Goal: Information Seeking & Learning: Learn about a topic

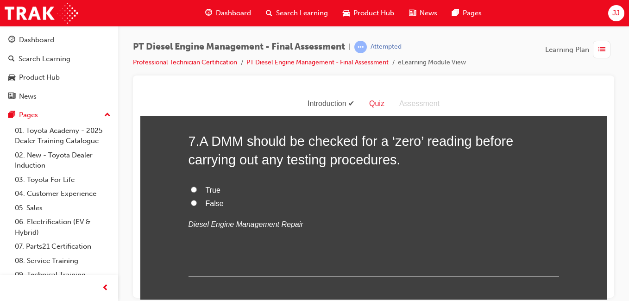
scroll to position [1351, 0]
click at [191, 188] on input "True" at bounding box center [194, 190] width 6 height 6
radio input "true"
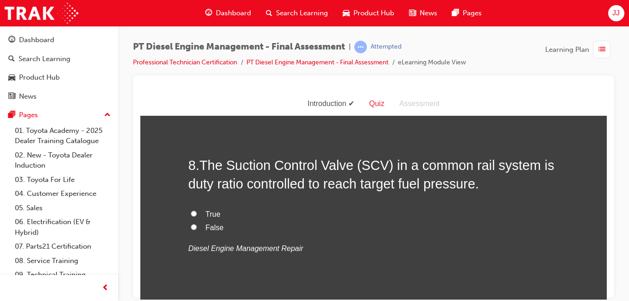
scroll to position [1520, 0]
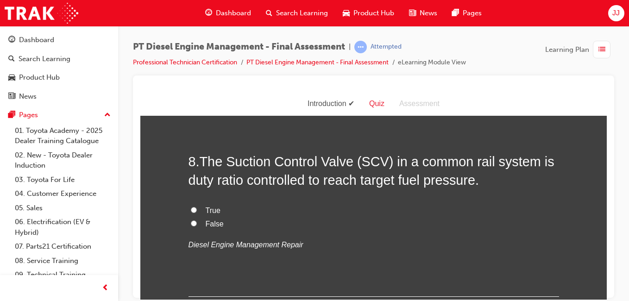
click at [191, 207] on input "True" at bounding box center [194, 210] width 6 height 6
radio input "true"
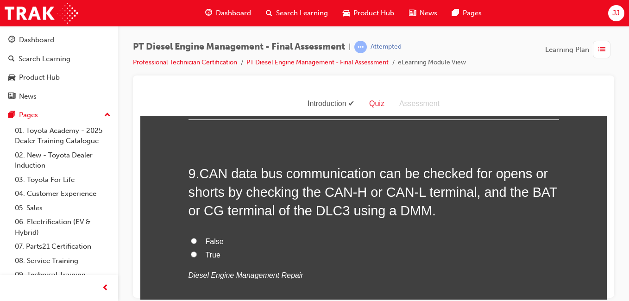
scroll to position [1704, 0]
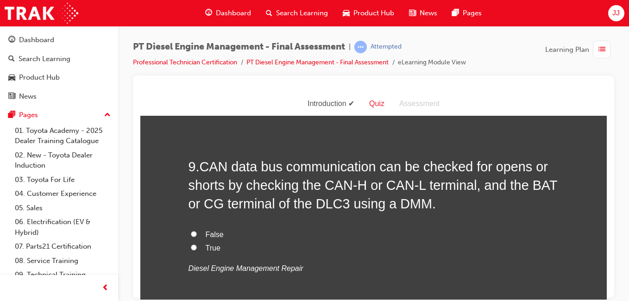
drag, startPoint x: 363, startPoint y: 208, endPoint x: 343, endPoint y: 209, distance: 20.0
click at [343, 209] on span "CAN data bus communication can be checked for opens or shorts by checking the C…" at bounding box center [373, 185] width 369 height 52
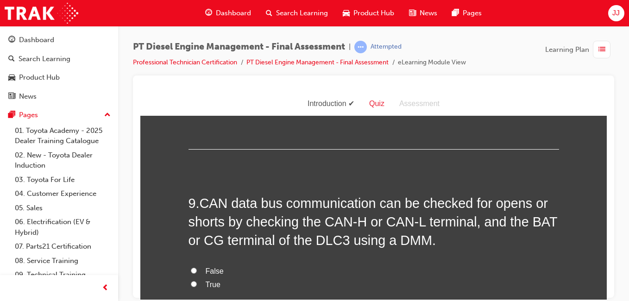
scroll to position [1668, 0]
click at [200, 285] on label "True" at bounding box center [374, 284] width 371 height 13
click at [197, 285] on input "True" at bounding box center [194, 283] width 6 height 6
radio input "true"
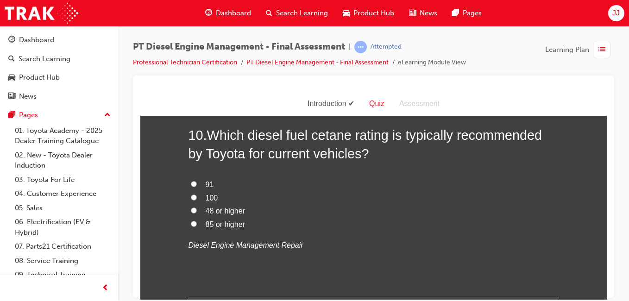
scroll to position [1939, 0]
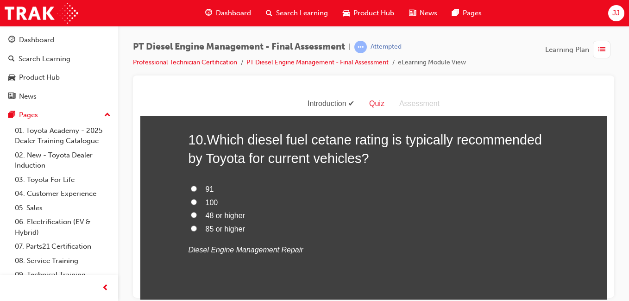
click at [192, 212] on input "48 or higher" at bounding box center [194, 215] width 6 height 6
radio input "true"
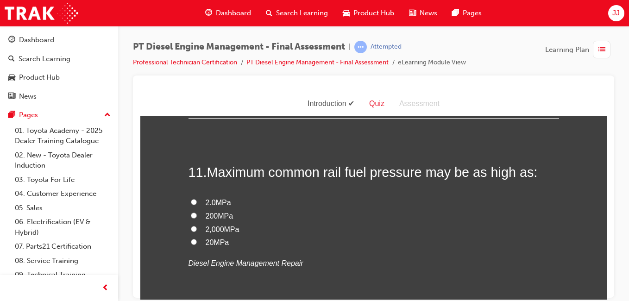
scroll to position [2126, 0]
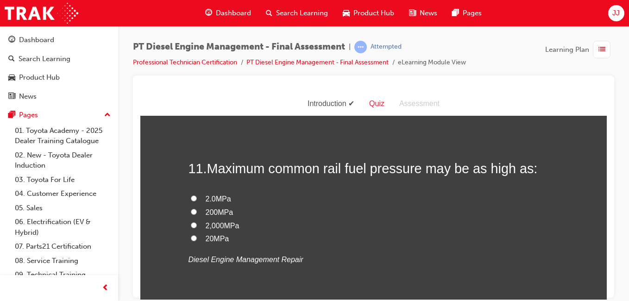
click at [207, 212] on span "200MPa" at bounding box center [220, 212] width 28 height 8
click at [197, 212] on input "200MPa" at bounding box center [194, 212] width 6 height 6
radio input "true"
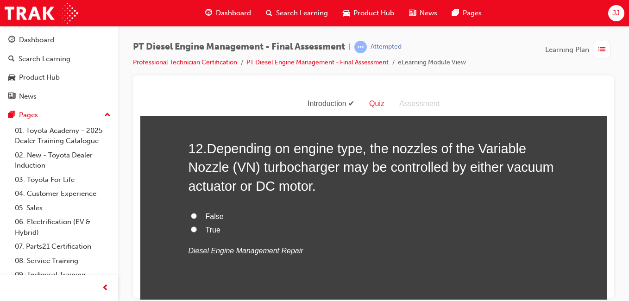
scroll to position [2364, 0]
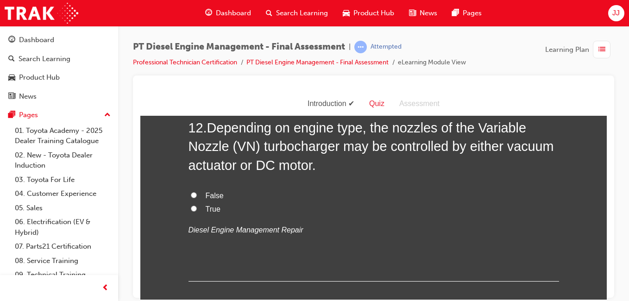
click at [196, 207] on label "True" at bounding box center [374, 209] width 371 height 13
click at [196, 207] on input "True" at bounding box center [194, 208] width 6 height 6
radio input "true"
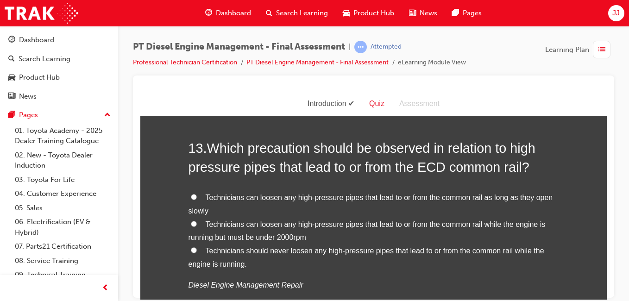
scroll to position [2551, 0]
click at [191, 247] on input "Technicians should never loosen any high-pressure pipes that lead to or from th…" at bounding box center [194, 250] width 6 height 6
radio input "true"
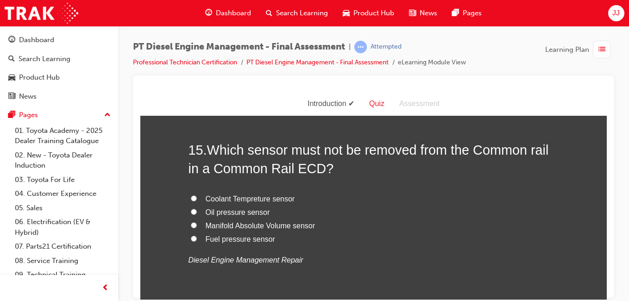
scroll to position [3049, 0]
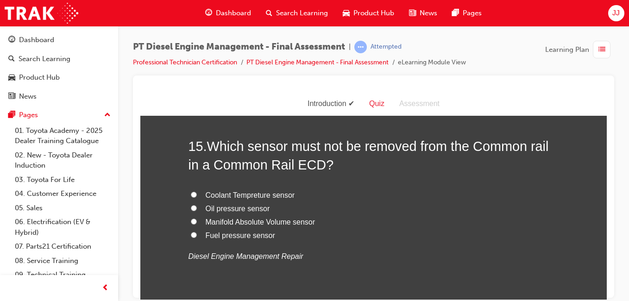
click at [238, 233] on span "Fuel pressure sensor" at bounding box center [241, 235] width 70 height 8
click at [197, 233] on input "Fuel pressure sensor" at bounding box center [194, 235] width 6 height 6
radio input "true"
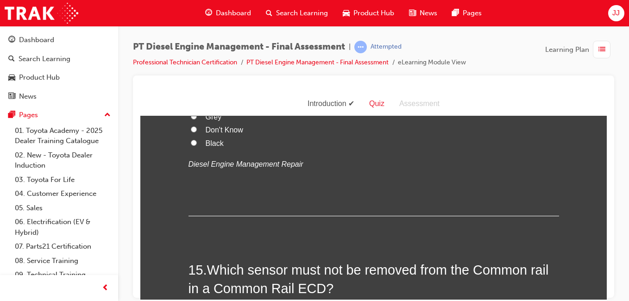
scroll to position [2915, 0]
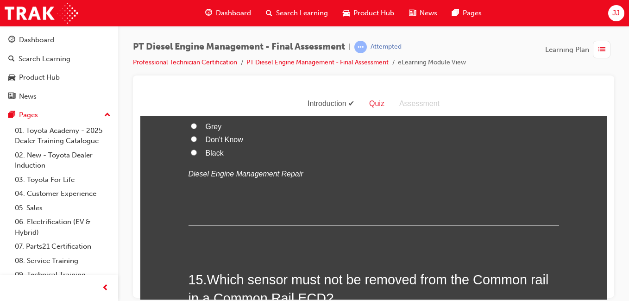
click at [209, 153] on span "Black" at bounding box center [215, 153] width 18 height 8
click at [197, 153] on input "Black" at bounding box center [194, 152] width 6 height 6
radio input "true"
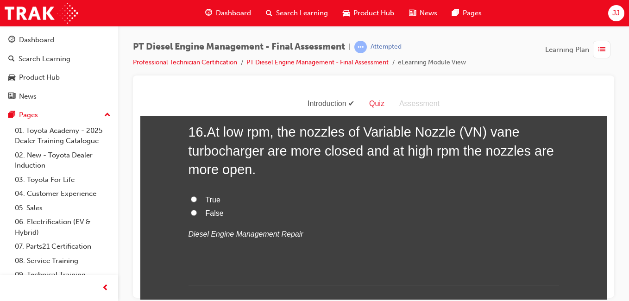
scroll to position [3265, 0]
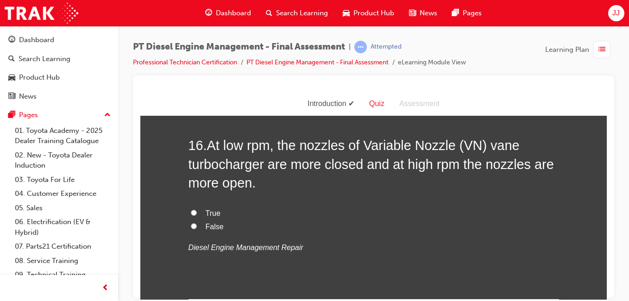
click at [207, 205] on div "16 . At low rpm, the nozzles of Variable Nozzle (VN) vane turbocharger are more…" at bounding box center [374, 217] width 371 height 163
click at [206, 210] on span "True" at bounding box center [213, 213] width 15 height 8
click at [197, 210] on input "True" at bounding box center [194, 212] width 6 height 6
radio input "true"
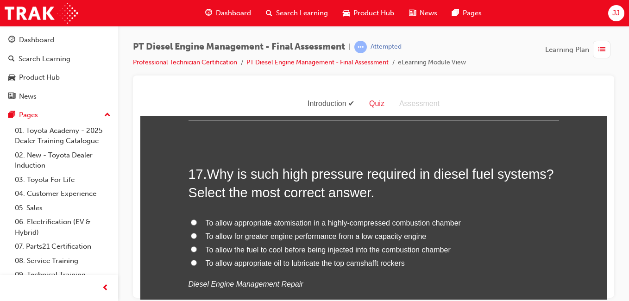
scroll to position [3442, 0]
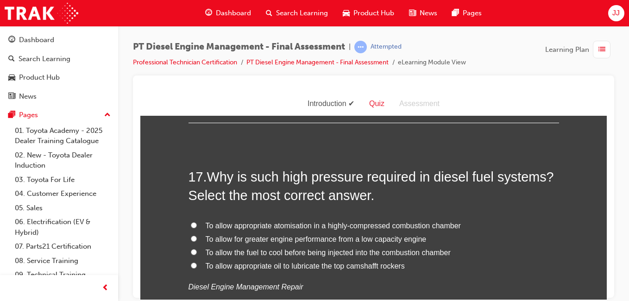
click at [281, 225] on span "To allow appropriate atomisation in a highly-compressed combustion chamber" at bounding box center [333, 226] width 255 height 8
click at [197, 225] on input "To allow appropriate atomisation in a highly-compressed combustion chamber" at bounding box center [194, 225] width 6 height 6
radio input "true"
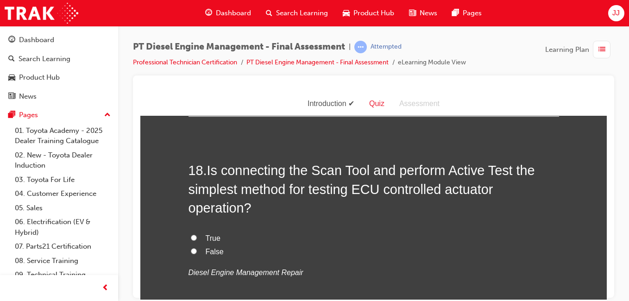
scroll to position [3676, 0]
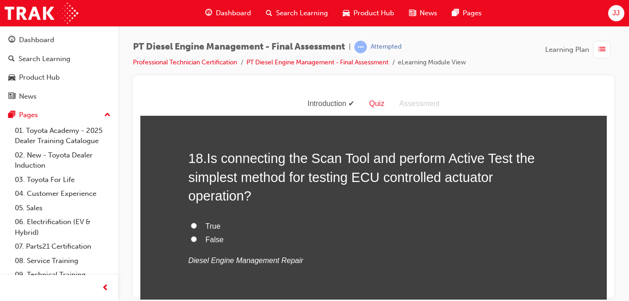
click at [209, 223] on span "True" at bounding box center [213, 226] width 15 height 8
click at [197, 223] on input "True" at bounding box center [194, 225] width 6 height 6
radio input "true"
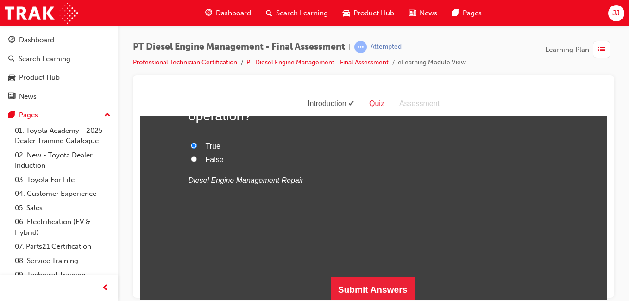
scroll to position [3759, 0]
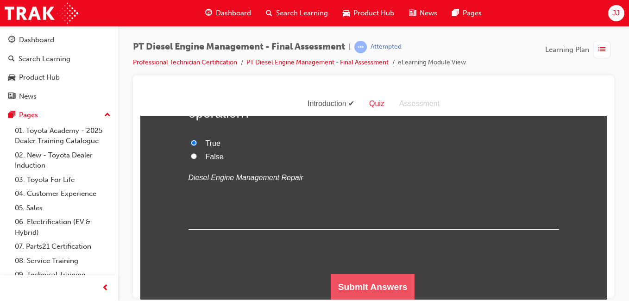
click at [350, 281] on button "Submit Answers" at bounding box center [373, 287] width 84 height 26
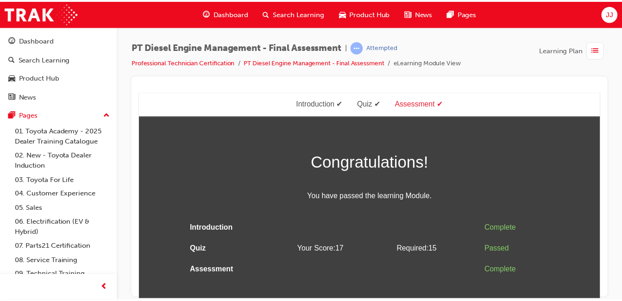
scroll to position [0, 0]
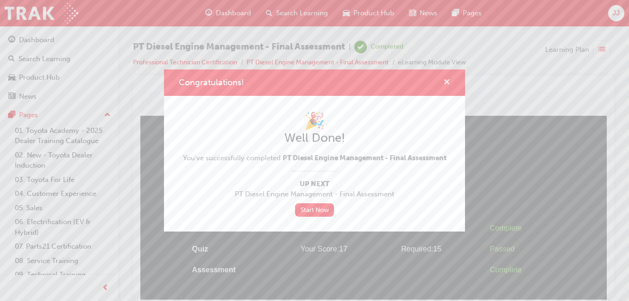
click at [446, 81] on span "cross-icon" at bounding box center [447, 83] width 7 height 8
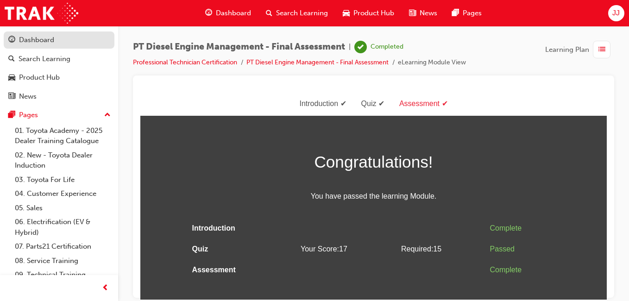
click at [67, 38] on div "Dashboard" at bounding box center [58, 40] width 101 height 12
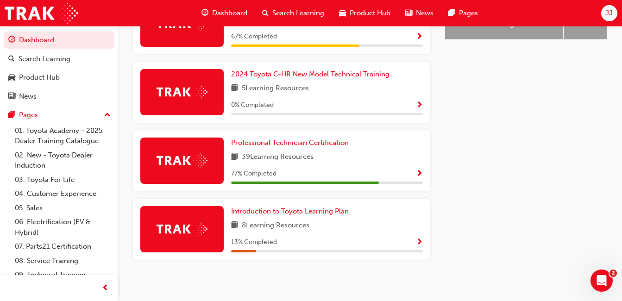
scroll to position [475, 0]
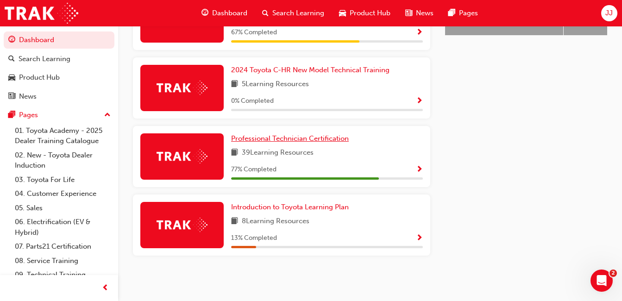
click at [325, 134] on span "Professional Technician Certification" at bounding box center [290, 138] width 118 height 8
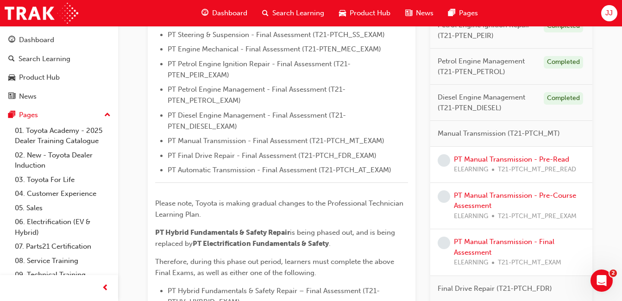
scroll to position [353, 0]
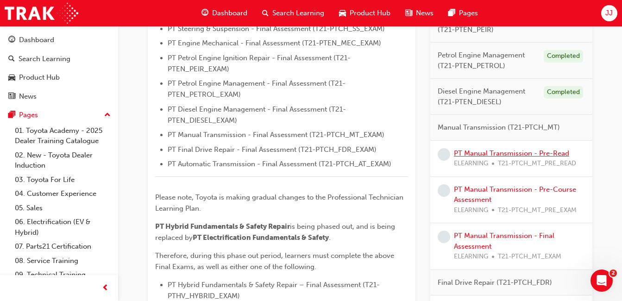
click at [496, 153] on link "PT Manual Transmission - Pre-Read" at bounding box center [511, 153] width 115 height 8
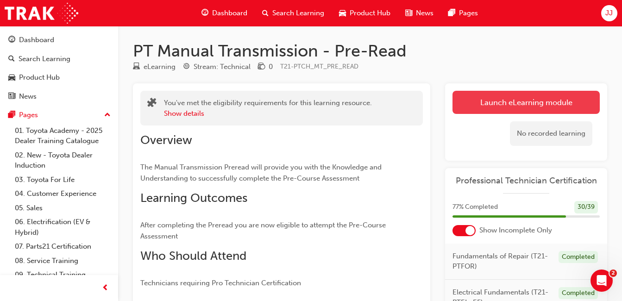
click at [486, 101] on link "Launch eLearning module" at bounding box center [526, 102] width 147 height 23
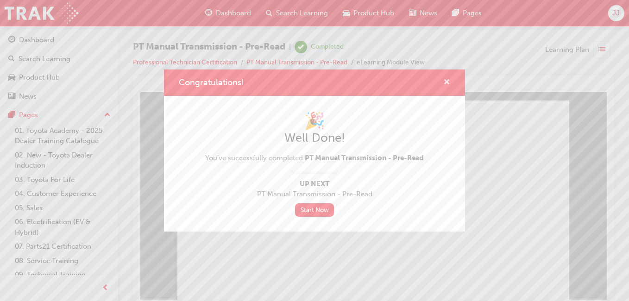
click at [450, 83] on span "cross-icon" at bounding box center [447, 83] width 7 height 8
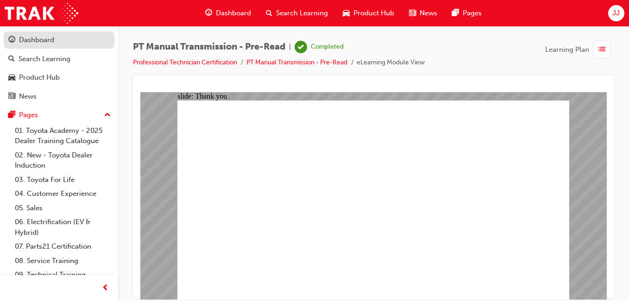
click at [47, 39] on div "Dashboard" at bounding box center [36, 40] width 35 height 11
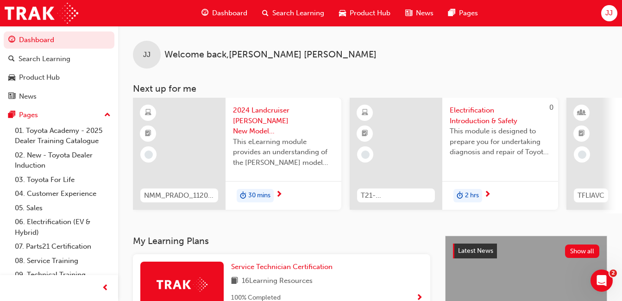
scroll to position [475, 0]
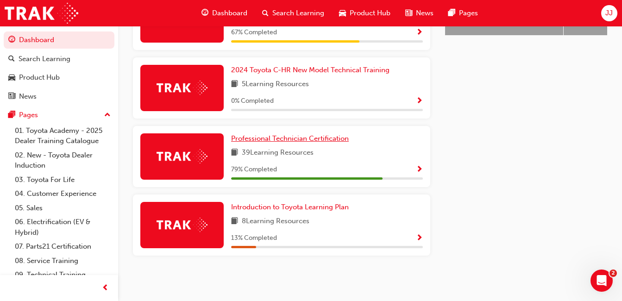
click at [293, 139] on span "Professional Technician Certification" at bounding box center [290, 138] width 118 height 8
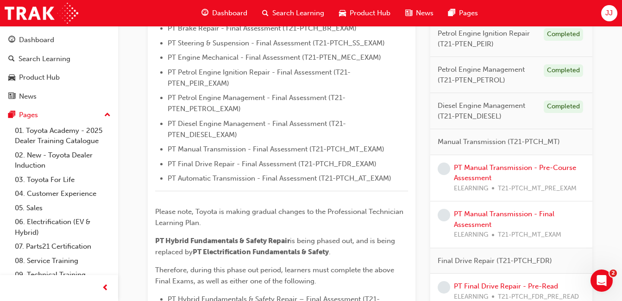
scroll to position [401, 0]
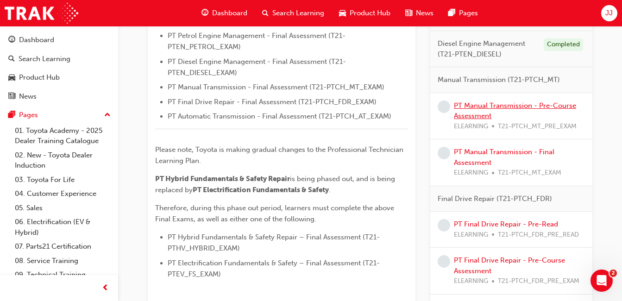
click at [492, 107] on link "PT Manual Transmission - Pre-Course Assessment" at bounding box center [515, 110] width 122 height 19
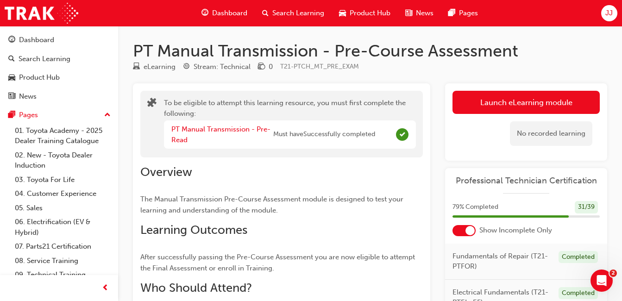
click at [492, 107] on button "Launch eLearning module" at bounding box center [526, 102] width 147 height 23
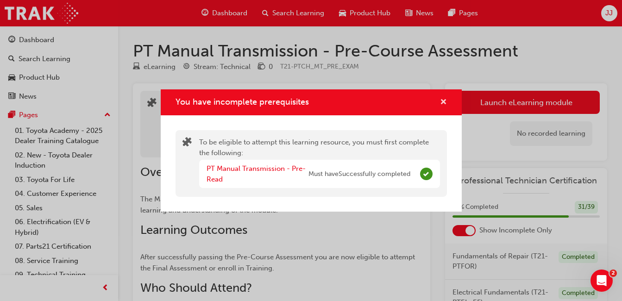
click at [444, 101] on span "cross-icon" at bounding box center [443, 103] width 7 height 8
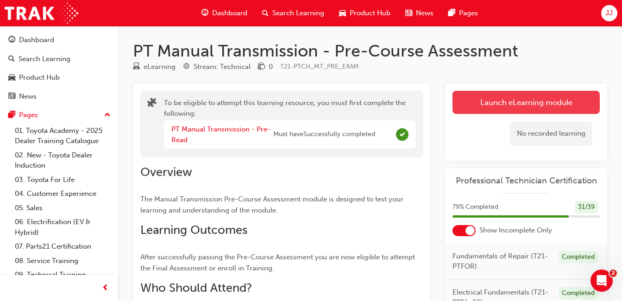
click at [479, 101] on button "Launch eLearning module" at bounding box center [526, 102] width 147 height 23
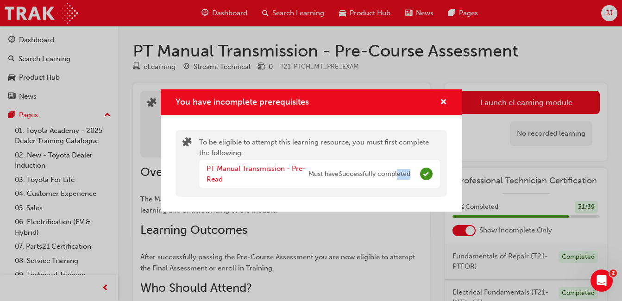
drag, startPoint x: 398, startPoint y: 181, endPoint x: 435, endPoint y: 168, distance: 38.7
click at [435, 168] on div "PT Manual Transmission - Pre-Read Must have Successfully completed" at bounding box center [319, 174] width 241 height 28
drag, startPoint x: 435, startPoint y: 168, endPoint x: 428, endPoint y: 218, distance: 50.5
click at [428, 218] on div "You have incomplete prerequisites To be eligible to attempt this learning resou…" at bounding box center [311, 150] width 622 height 301
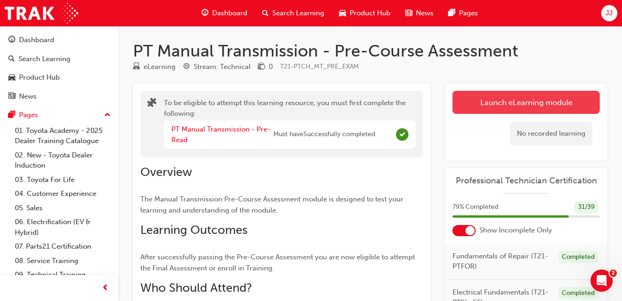
click at [462, 101] on button "Launch eLearning module" at bounding box center [526, 102] width 147 height 23
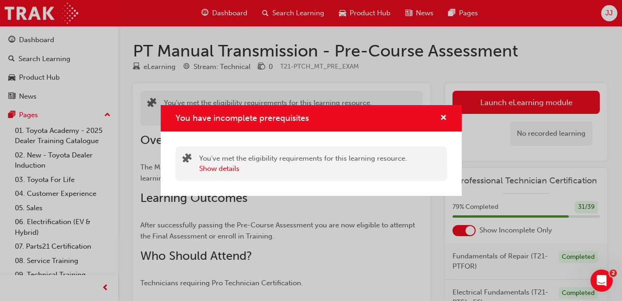
click at [441, 111] on div "You have incomplete prerequisites" at bounding box center [311, 118] width 301 height 26
click at [445, 115] on span "cross-icon" at bounding box center [443, 118] width 7 height 8
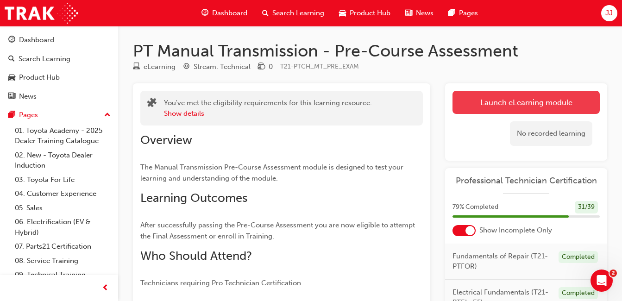
click at [465, 104] on button "Launch eLearning module" at bounding box center [526, 102] width 147 height 23
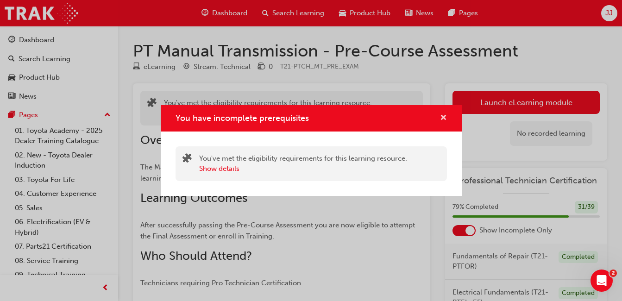
click at [444, 116] on span "cross-icon" at bounding box center [443, 118] width 7 height 8
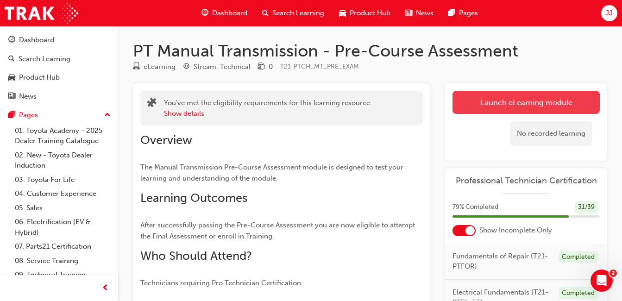
click at [483, 108] on button "Launch eLearning module" at bounding box center [526, 102] width 147 height 23
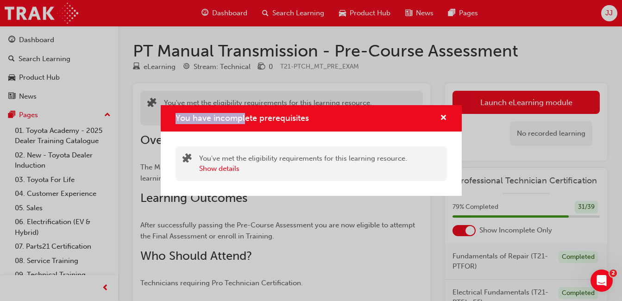
drag, startPoint x: 70, startPoint y: 44, endPoint x: 244, endPoint y: 120, distance: 189.9
click at [244, 120] on div "You have incomplete prerequisites You've met the eligibility requirements for t…" at bounding box center [311, 150] width 622 height 301
click at [446, 116] on span "cross-icon" at bounding box center [443, 118] width 7 height 8
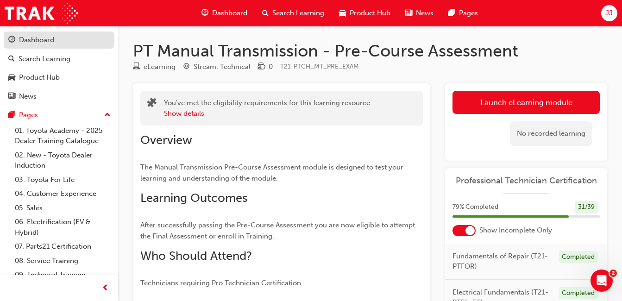
click at [38, 35] on div "Dashboard" at bounding box center [36, 40] width 35 height 11
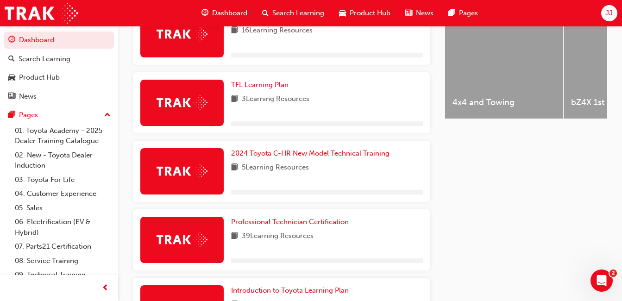
scroll to position [475, 0]
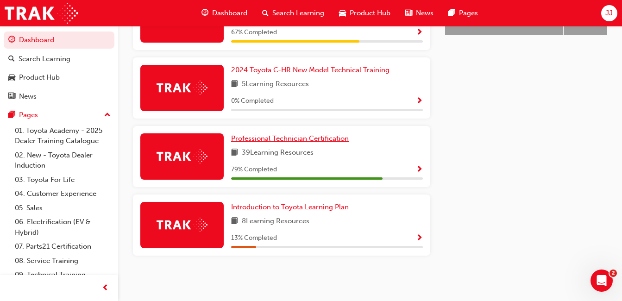
click at [321, 139] on span "Professional Technician Certification" at bounding box center [290, 138] width 118 height 8
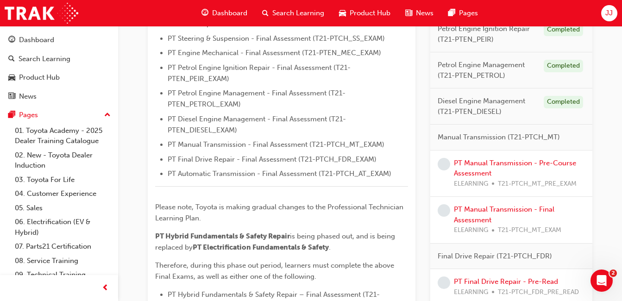
scroll to position [343, 0]
click at [488, 162] on link "PT Manual Transmission - Pre-Course Assessment" at bounding box center [515, 168] width 122 height 19
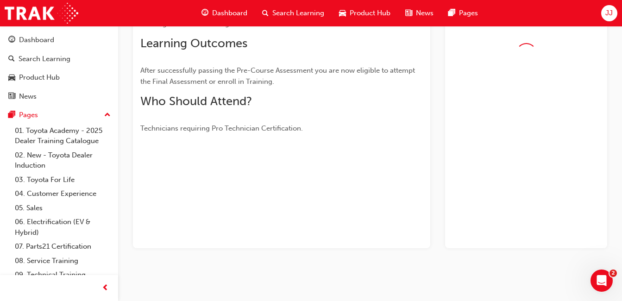
scroll to position [181, 0]
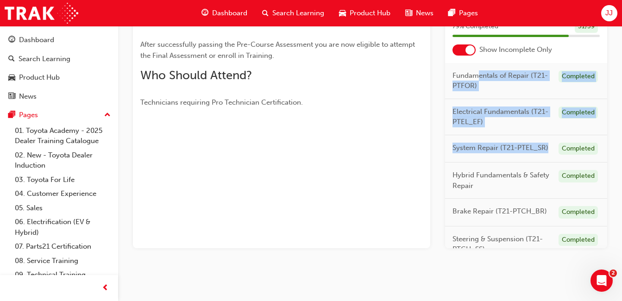
drag, startPoint x: 488, startPoint y: 162, endPoint x: 480, endPoint y: 70, distance: 93.0
click at [480, 70] on div "Fundamentals of Repair (T21-PTFOR) Completed Electrical Fundamentals (T21-PTEL_…" at bounding box center [526, 155] width 162 height 185
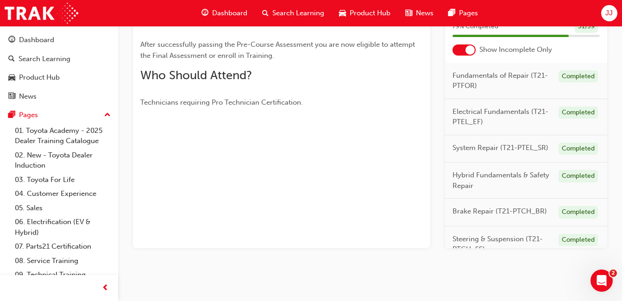
click at [395, 100] on p "Technicians requiring Pro Technician Certification." at bounding box center [281, 102] width 283 height 11
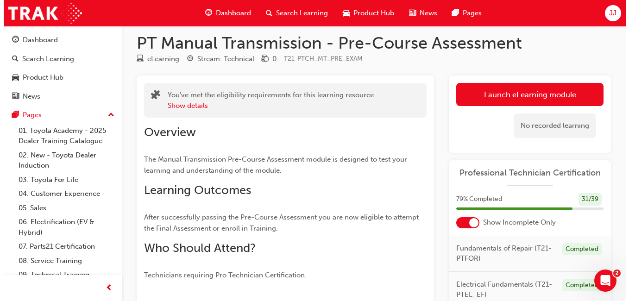
scroll to position [0, 0]
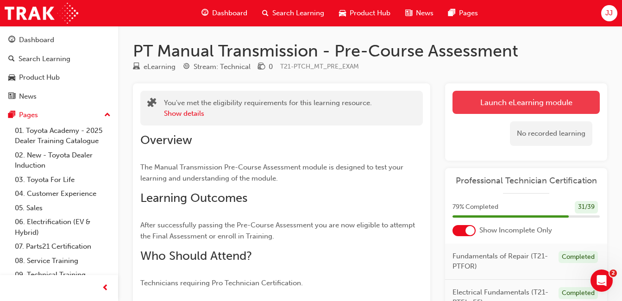
click at [505, 100] on link "Launch eLearning module" at bounding box center [526, 102] width 147 height 23
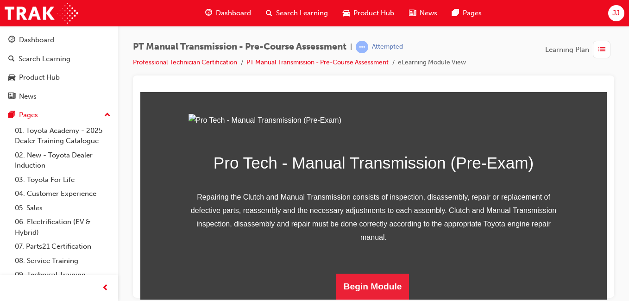
scroll to position [167, 0]
drag, startPoint x: 388, startPoint y: 271, endPoint x: 380, endPoint y: 281, distance: 12.2
click at [380, 281] on div "Pro Tech - Manual Transmission (Pre-Exam) Repairing the Clutch and Manual Trans…" at bounding box center [374, 207] width 371 height 186
click at [380, 281] on button "Begin Module" at bounding box center [372, 286] width 73 height 26
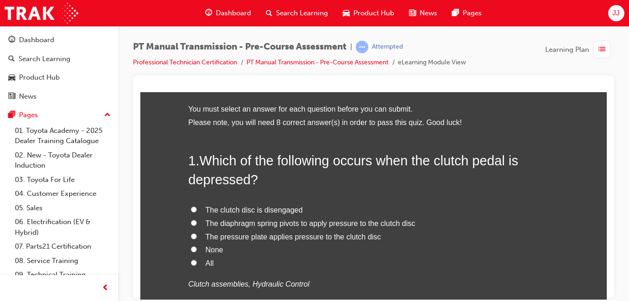
scroll to position [43, 0]
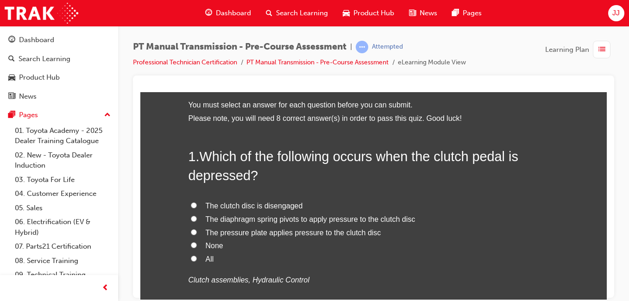
click at [269, 207] on span "The clutch disc is disengaged" at bounding box center [254, 206] width 97 height 8
click at [197, 207] on input "The clutch disc is disengaged" at bounding box center [194, 205] width 6 height 6
radio input "true"
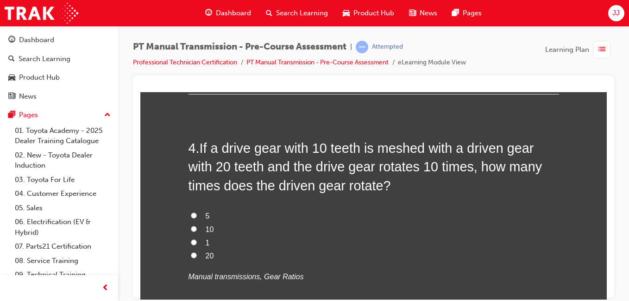
scroll to position [721, 0]
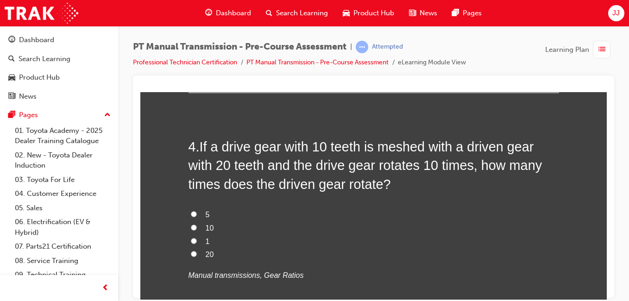
click at [228, 24] on span "Master cylinder" at bounding box center [231, 20] width 50 height 8
click at [197, 22] on input "Master cylinder" at bounding box center [194, 19] width 6 height 6
radio input "true"
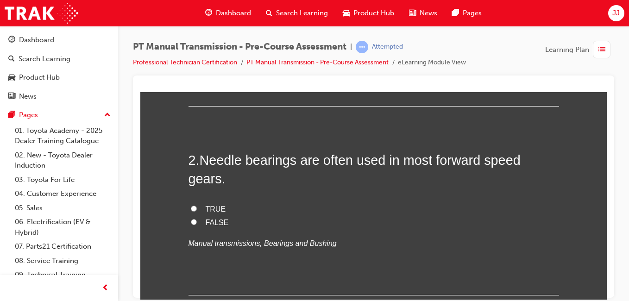
scroll to position [281, 0]
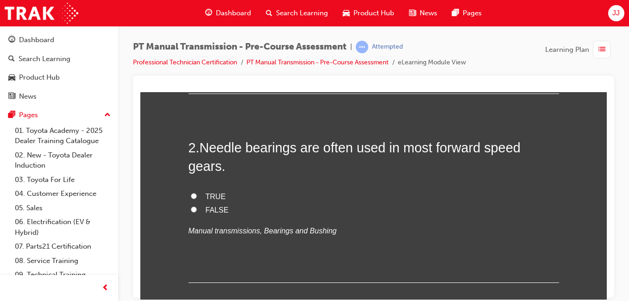
click at [201, 190] on label "TRUE" at bounding box center [374, 196] width 371 height 13
click at [197, 193] on input "TRUE" at bounding box center [194, 196] width 6 height 6
radio input "true"
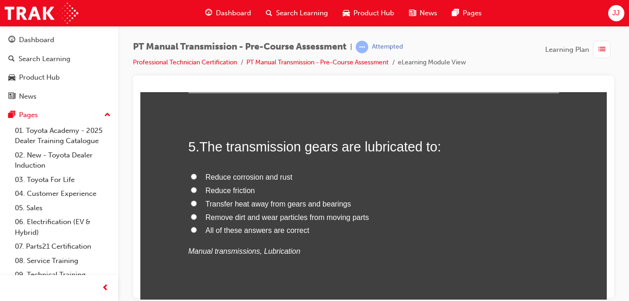
scroll to position [955, 0]
radio input "true"
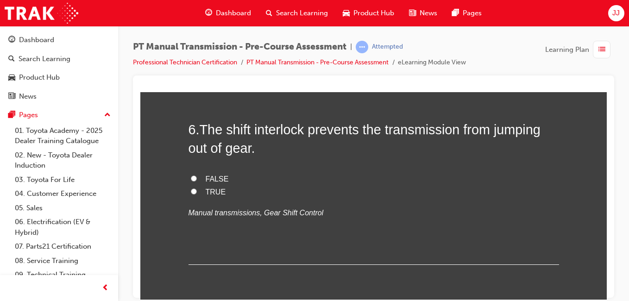
scroll to position [1182, 0]
click at [198, 11] on label "All of these answers are correct" at bounding box center [374, 3] width 371 height 13
click at [197, 6] on input "All of these answers are correct" at bounding box center [194, 3] width 6 height 6
radio input "true"
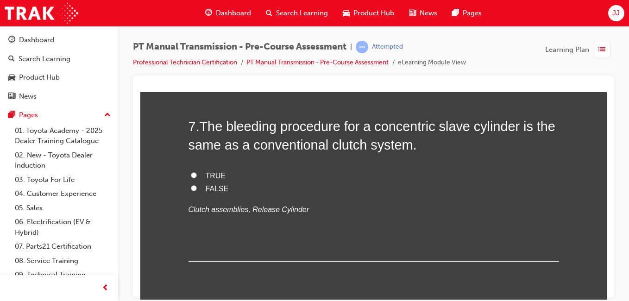
scroll to position [1388, 0]
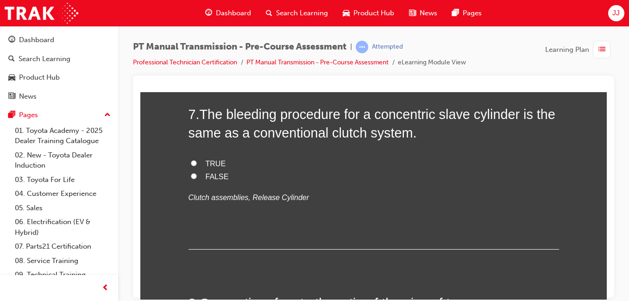
radio input "true"
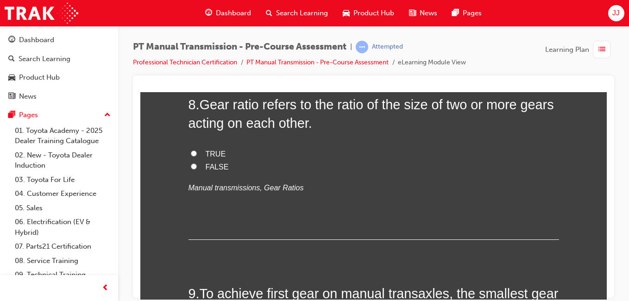
scroll to position [1586, 0]
radio input "true"
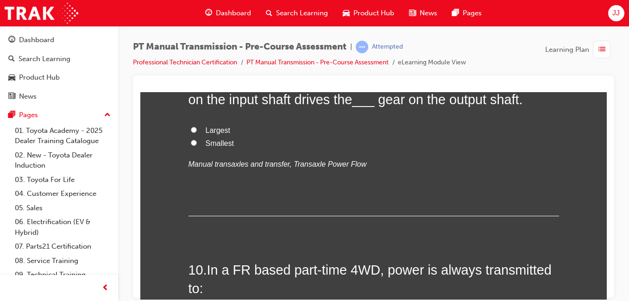
scroll to position [1799, 0]
radio input "true"
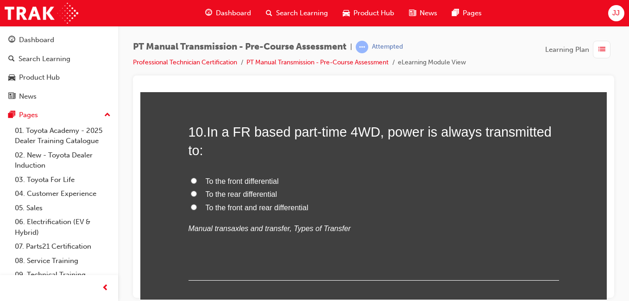
scroll to position [1939, 0]
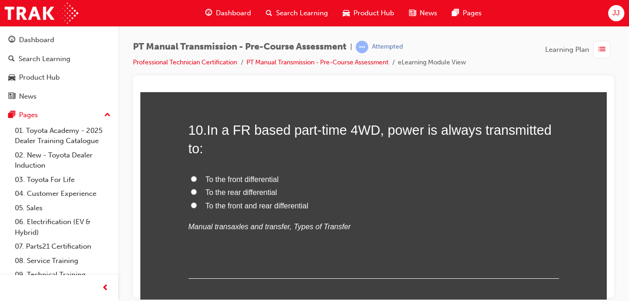
radio input "true"
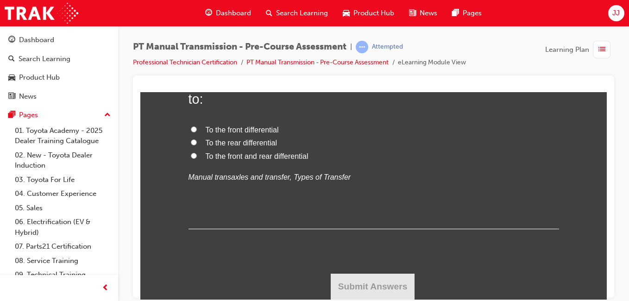
scroll to position [2142, 0]
click at [251, 146] on span "To the rear differential" at bounding box center [241, 143] width 71 height 8
click at [197, 145] on input "To the rear differential" at bounding box center [194, 142] width 6 height 6
radio input "true"
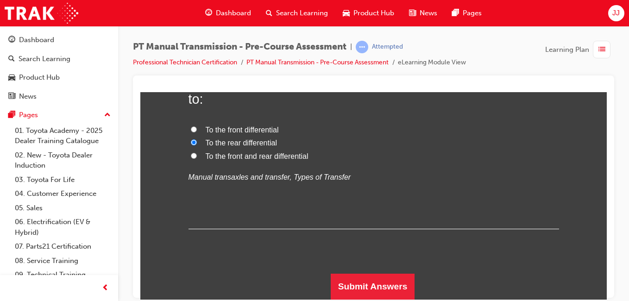
scroll to position [2200, 0]
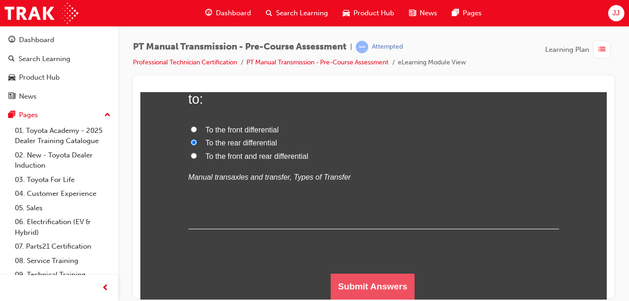
click at [350, 285] on button "Submit Answers" at bounding box center [373, 286] width 84 height 26
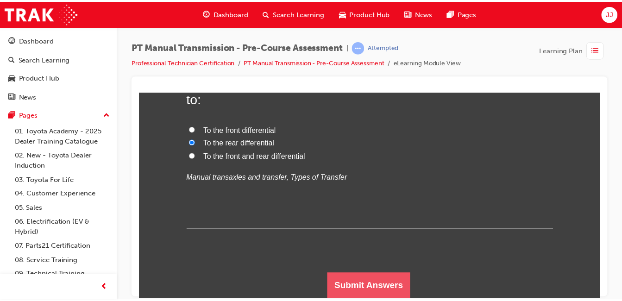
scroll to position [0, 0]
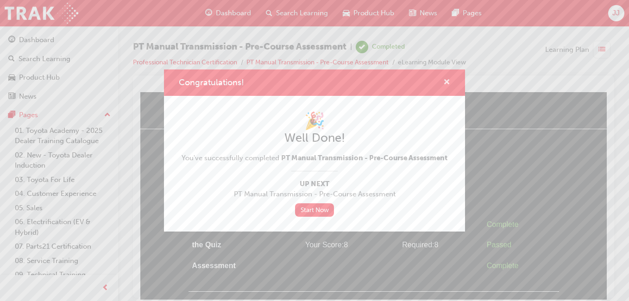
click at [446, 83] on span "cross-icon" at bounding box center [447, 83] width 7 height 8
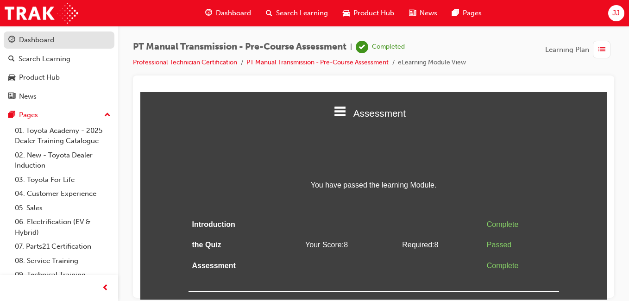
drag, startPoint x: 78, startPoint y: 30, endPoint x: 70, endPoint y: 38, distance: 11.5
click at [70, 38] on button "Dashboard Search Learning Product Hub News Pages" at bounding box center [59, 68] width 111 height 77
click at [70, 38] on div "Dashboard" at bounding box center [58, 40] width 101 height 12
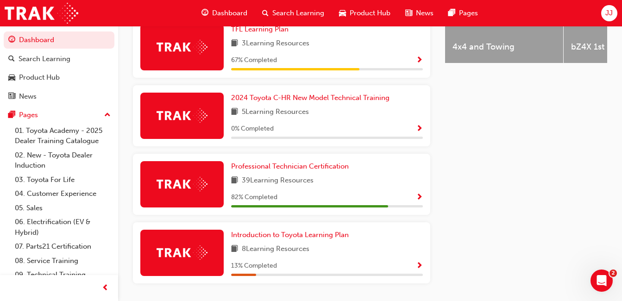
scroll to position [443, 0]
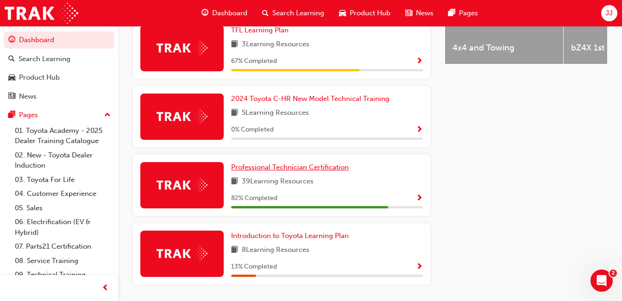
click at [344, 171] on span "Professional Technician Certification" at bounding box center [290, 167] width 118 height 8
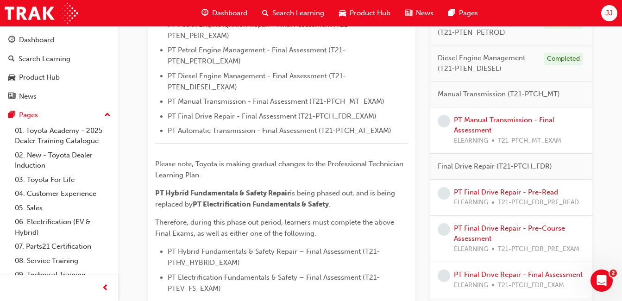
scroll to position [387, 0]
click at [505, 121] on link "PT Manual Transmission - Final Assessment" at bounding box center [504, 124] width 101 height 19
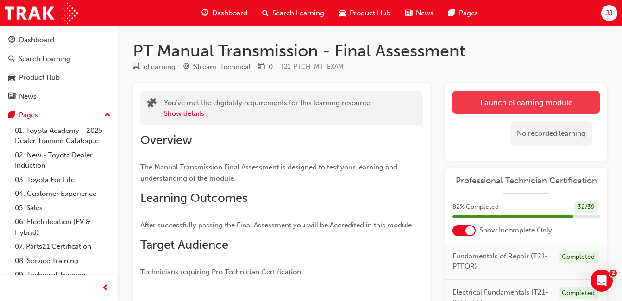
click at [465, 102] on link "Launch eLearning module" at bounding box center [526, 102] width 147 height 23
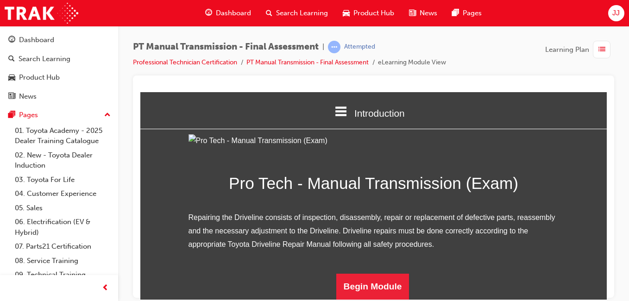
scroll to position [101, 0]
click at [376, 287] on button "Begin Module" at bounding box center [372, 286] width 73 height 26
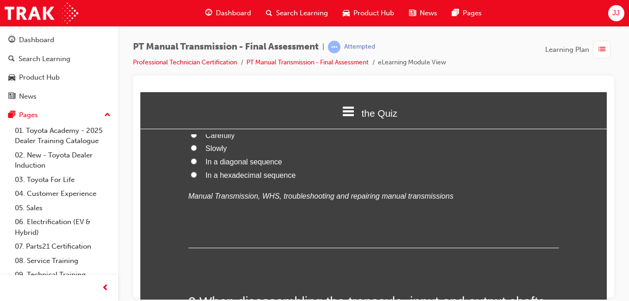
scroll to position [115, 0]
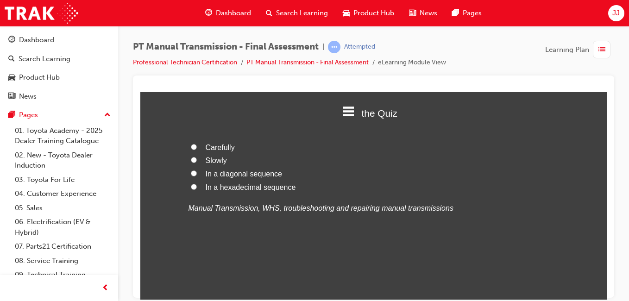
click at [230, 174] on span "In a diagonal sequence" at bounding box center [244, 174] width 76 height 8
click at [197, 174] on input "In a diagonal sequence" at bounding box center [194, 173] width 6 height 6
radio input "true"
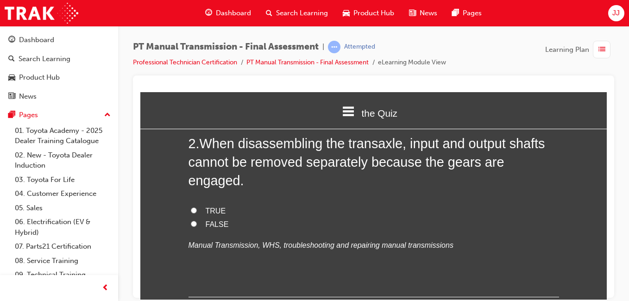
scroll to position [288, 0]
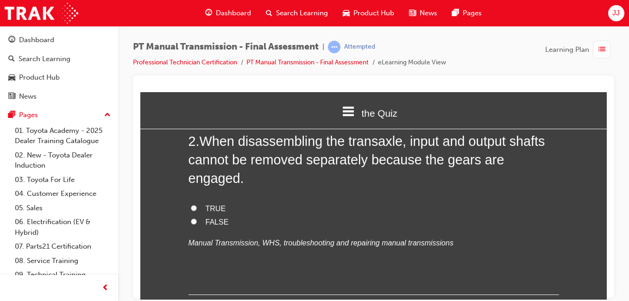
click at [210, 204] on span "TRUE" at bounding box center [216, 208] width 20 height 8
click at [197, 205] on input "TRUE" at bounding box center [194, 208] width 6 height 6
radio input "true"
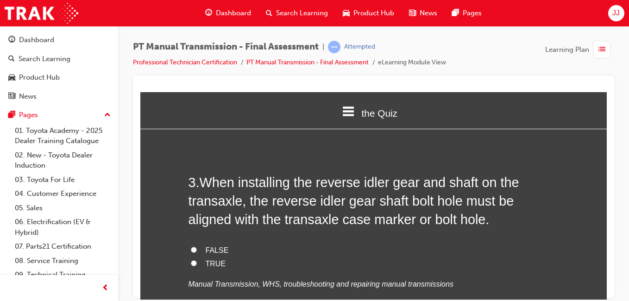
scroll to position [450, 0]
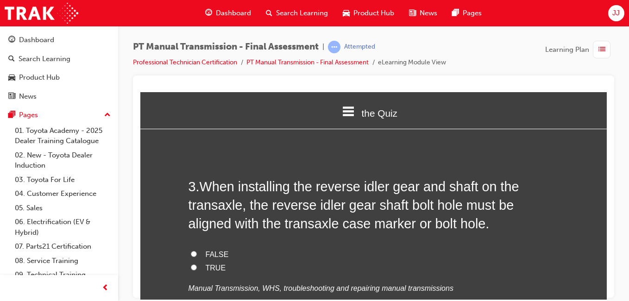
click at [194, 261] on label "TRUE" at bounding box center [374, 267] width 371 height 13
click at [194, 264] on input "TRUE" at bounding box center [194, 267] width 6 height 6
radio input "true"
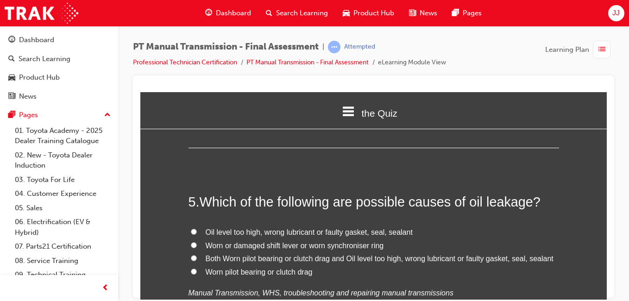
scroll to position [876, 0]
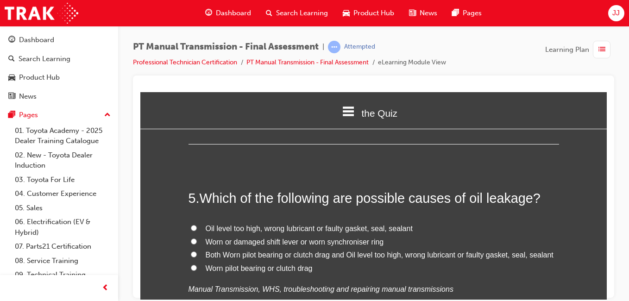
click at [307, 224] on span "Oil level too high, wrong lubricant or faulty gasket, seal, sealant" at bounding box center [309, 228] width 207 height 8
click at [197, 225] on input "Oil level too high, wrong lubricant or faulty gasket, seal, sealant" at bounding box center [194, 228] width 6 height 6
radio input "true"
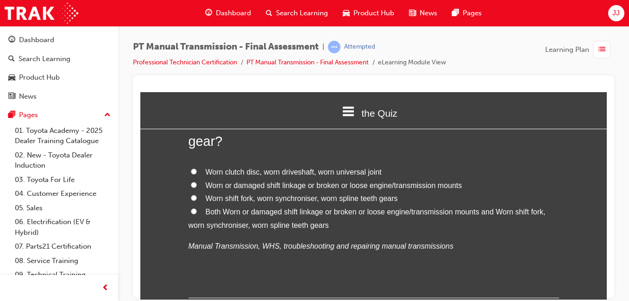
scroll to position [714, 0]
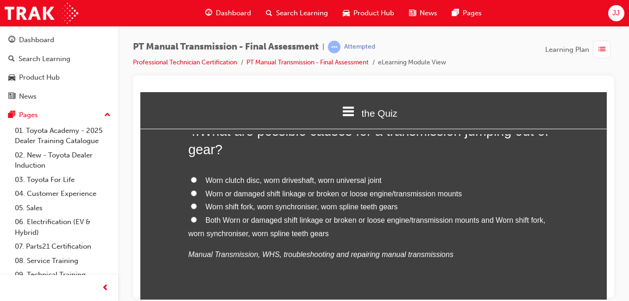
click at [266, 216] on span "Both Worn or damaged shift linkage or broken or loose engine/transmission mount…" at bounding box center [367, 226] width 357 height 21
click at [197, 216] on input "Both Worn or damaged shift linkage or broken or loose engine/transmission mount…" at bounding box center [194, 219] width 6 height 6
radio input "true"
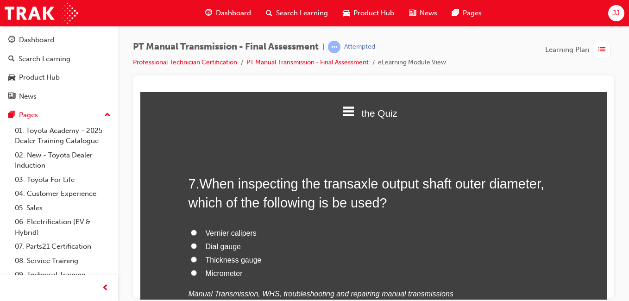
scroll to position [1305, 0]
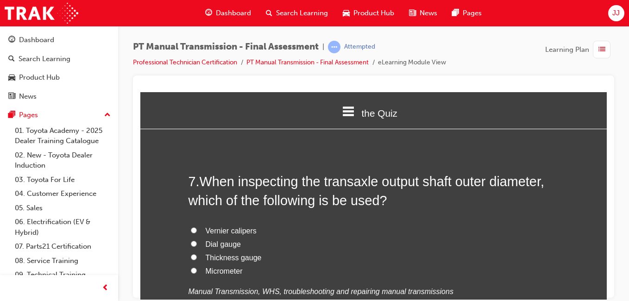
click at [364, 188] on span "When inspecting the transaxle output shaft outer diameter, which of the followi…" at bounding box center [367, 190] width 356 height 33
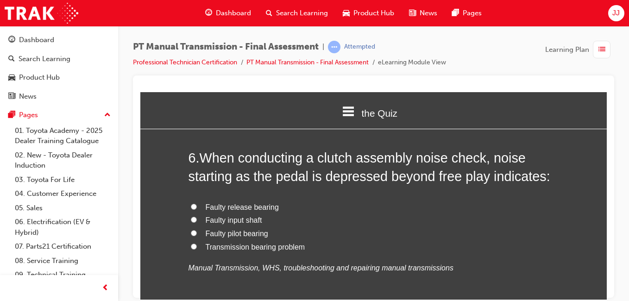
scroll to position [1107, 0]
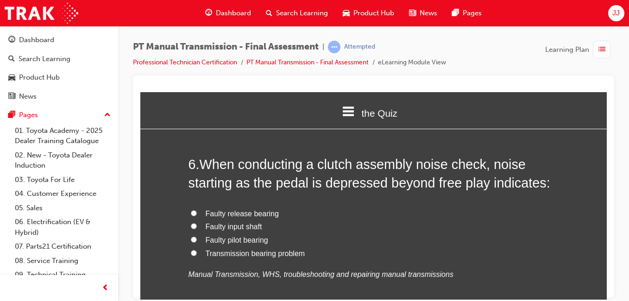
click at [250, 209] on span "Faulty release bearing" at bounding box center [242, 213] width 73 height 8
click at [197, 210] on input "Faulty release bearing" at bounding box center [194, 213] width 6 height 6
radio input "true"
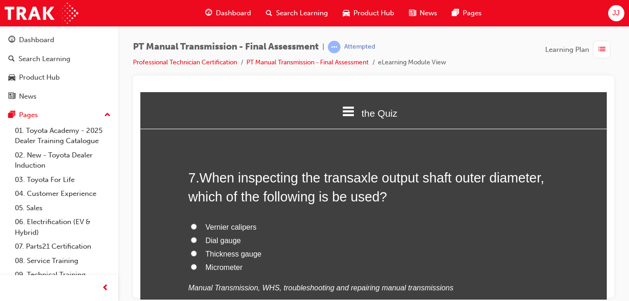
scroll to position [1308, 0]
click at [219, 264] on span "Micrometer" at bounding box center [224, 268] width 37 height 8
click at [197, 264] on input "Micrometer" at bounding box center [194, 267] width 6 height 6
radio input "true"
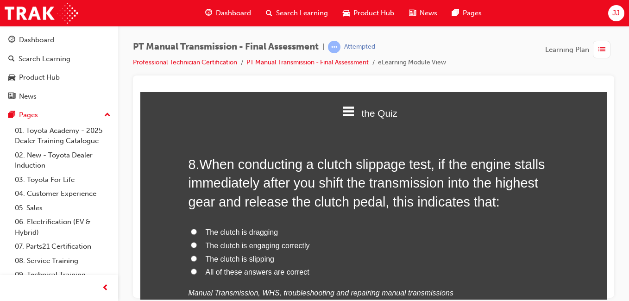
scroll to position [1547, 0]
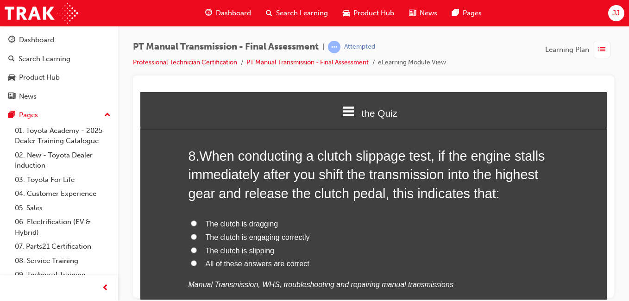
click at [278, 233] on span "The clutch is engaging correctly" at bounding box center [258, 237] width 104 height 8
click at [197, 234] on input "The clutch is engaging correctly" at bounding box center [194, 237] width 6 height 6
radio input "true"
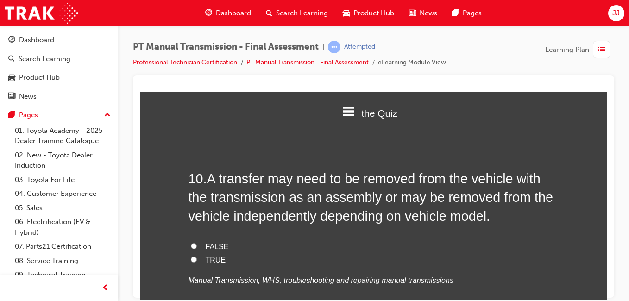
scroll to position [1993, 0]
click at [199, 253] on label "TRUE" at bounding box center [374, 259] width 371 height 13
click at [197, 256] on input "TRUE" at bounding box center [194, 259] width 6 height 6
radio input "true"
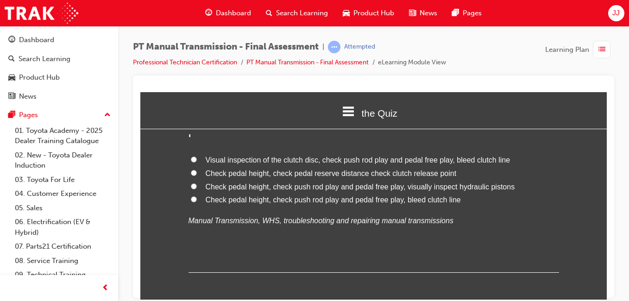
scroll to position [1798, 0]
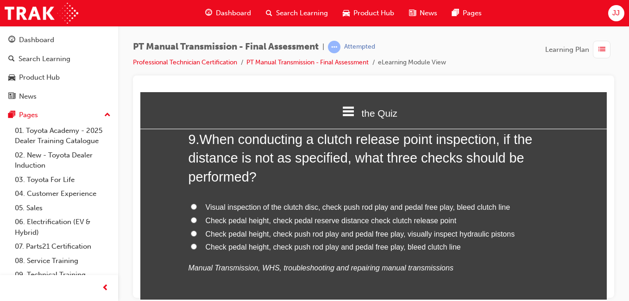
click at [213, 243] on span "Check pedal height, check push rod play and pedal free play, bleed clutch line" at bounding box center [333, 247] width 255 height 8
click at [197, 243] on input "Check pedal height, check push rod play and pedal free play, bleed clutch line" at bounding box center [194, 246] width 6 height 6
radio input "true"
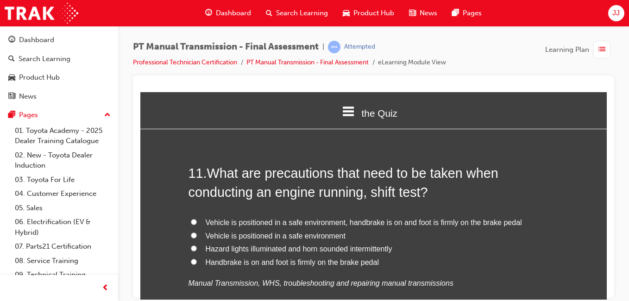
scroll to position [2209, 0]
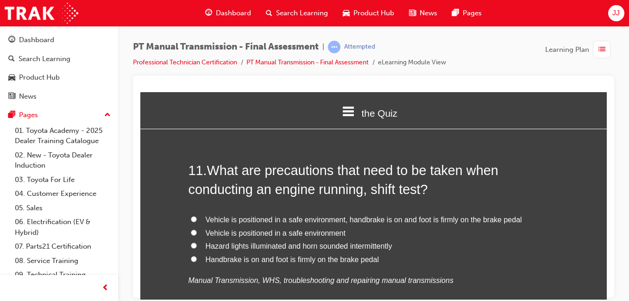
click at [391, 216] on span "Vehicle is positioned in a safe environment, handbrake is on and foot is firmly…" at bounding box center [364, 220] width 317 height 8
click at [197, 216] on input "Vehicle is positioned in a safe environment, handbrake is on and foot is firmly…" at bounding box center [194, 219] width 6 height 6
radio input "true"
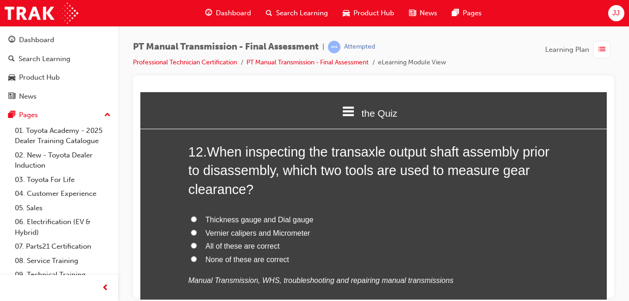
scroll to position [2443, 0]
click at [285, 216] on span "Thickness gauge and Dial gauge" at bounding box center [260, 220] width 108 height 8
click at [197, 216] on input "Thickness gauge and Dial gauge" at bounding box center [194, 219] width 6 height 6
radio input "true"
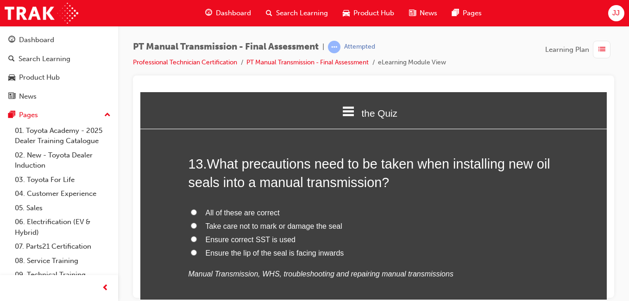
scroll to position [2670, 0]
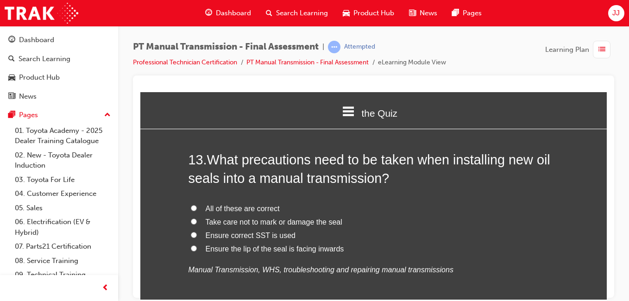
click at [239, 204] on span "All of these are correct" at bounding box center [243, 208] width 74 height 8
click at [197, 205] on input "All of these are correct" at bounding box center [194, 208] width 6 height 6
radio input "true"
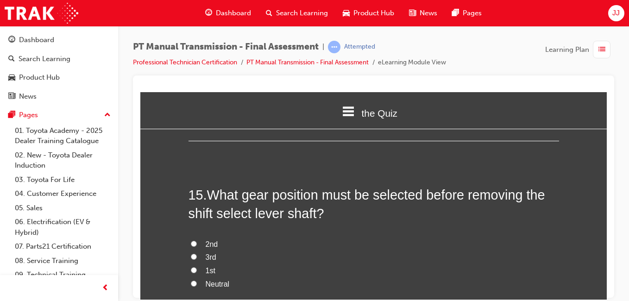
scroll to position [3070, 0]
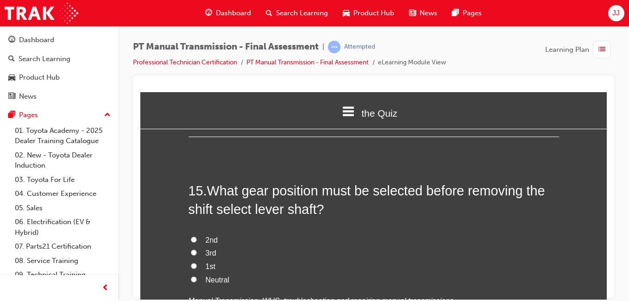
click at [200, 273] on label "Neutral" at bounding box center [374, 279] width 371 height 13
click at [197, 276] on input "Neutral" at bounding box center [194, 279] width 6 height 6
radio input "true"
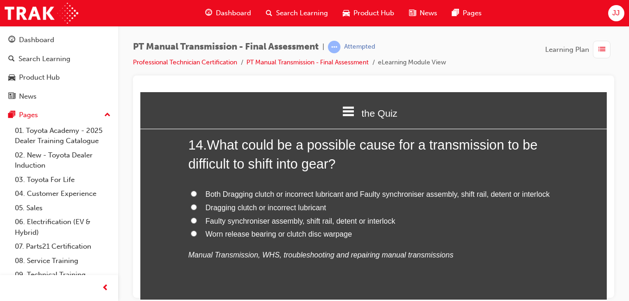
scroll to position [2897, 0]
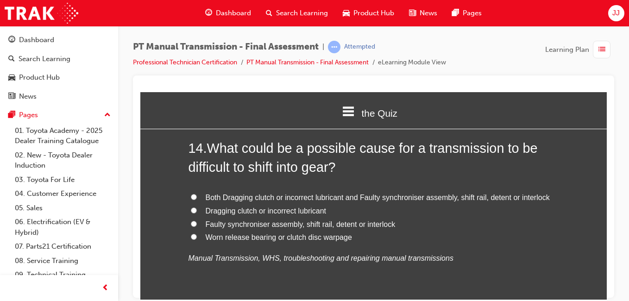
click at [354, 193] on span "Both Dragging clutch or incorrect lubricant and Faulty synchroniser assembly, s…" at bounding box center [378, 197] width 344 height 8
click at [197, 194] on input "Both Dragging clutch or incorrect lubricant and Faulty synchroniser assembly, s…" at bounding box center [194, 197] width 6 height 6
radio input "true"
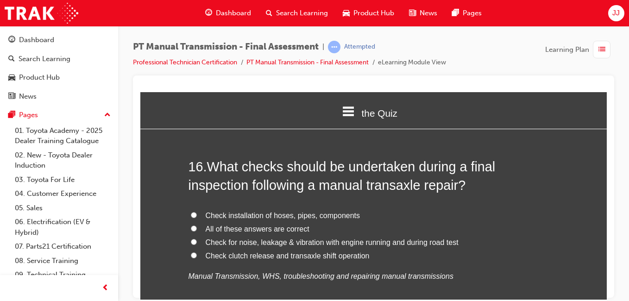
scroll to position [3315, 0]
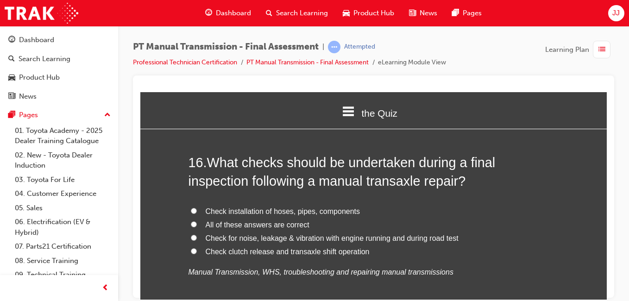
click at [282, 221] on span "All of these answers are correct" at bounding box center [258, 225] width 104 height 8
click at [197, 221] on input "All of these answers are correct" at bounding box center [194, 224] width 6 height 6
radio input "true"
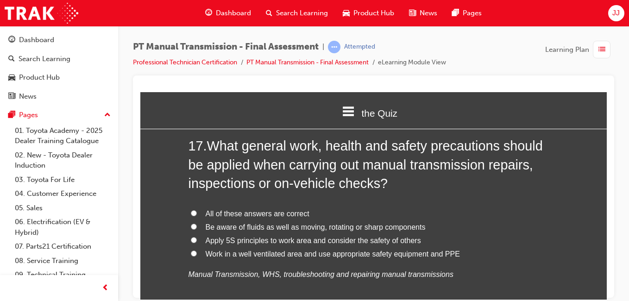
scroll to position [3549, 0]
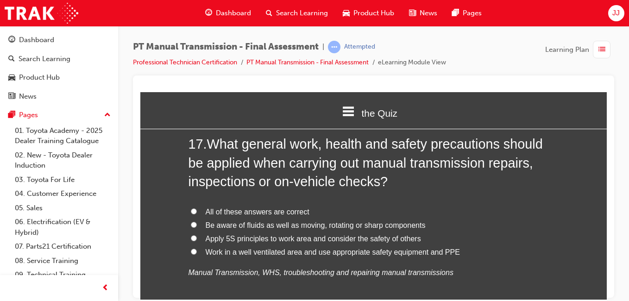
click at [297, 208] on span "All of these answers are correct" at bounding box center [258, 212] width 104 height 8
click at [197, 208] on input "All of these answers are correct" at bounding box center [194, 211] width 6 height 6
radio input "true"
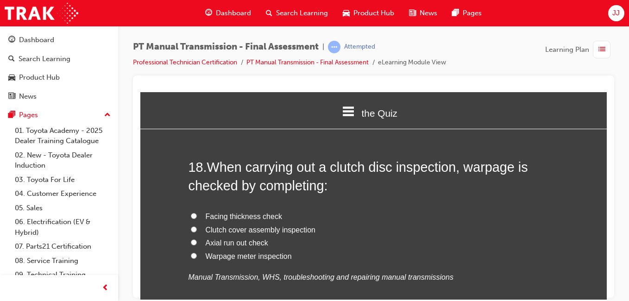
scroll to position [3761, 0]
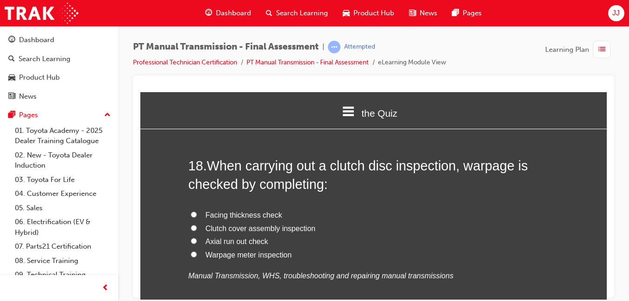
click at [240, 237] on span "Axial run out check" at bounding box center [237, 241] width 63 height 8
click at [197, 238] on input "Axial run out check" at bounding box center [194, 241] width 6 height 6
radio input "true"
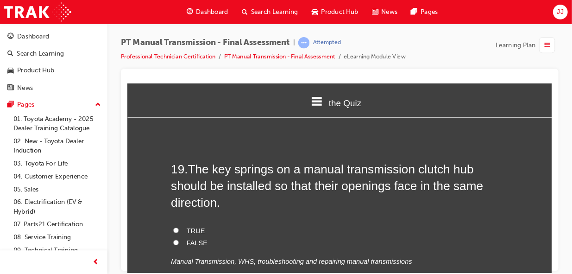
scroll to position [3956, 0]
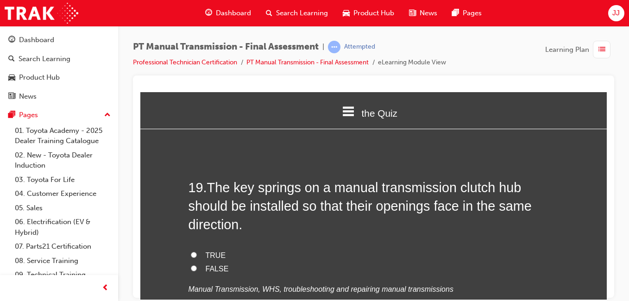
click at [207, 265] on span "FALSE" at bounding box center [217, 269] width 23 height 8
click at [197, 265] on input "FALSE" at bounding box center [194, 268] width 6 height 6
radio input "true"
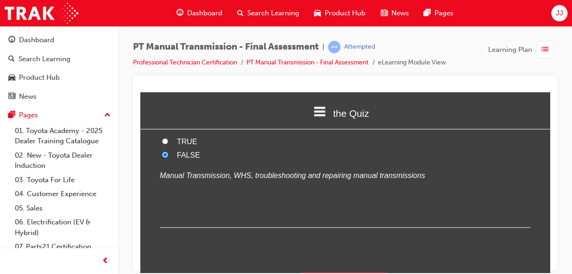
scroll to position [4076, 0]
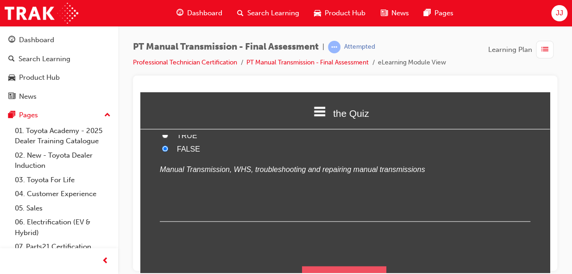
click at [320, 266] on button "Submit Answers" at bounding box center [344, 279] width 84 height 26
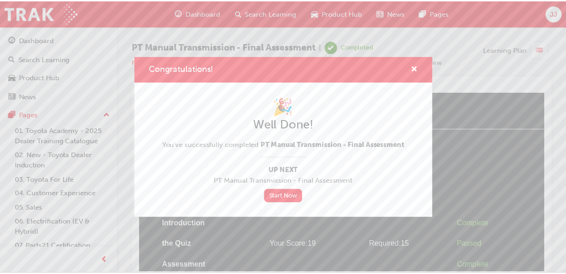
scroll to position [19, 0]
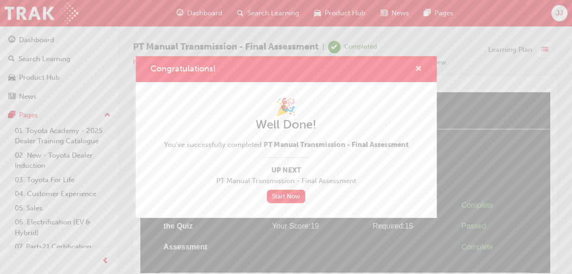
click at [420, 65] on span "cross-icon" at bounding box center [418, 69] width 7 height 8
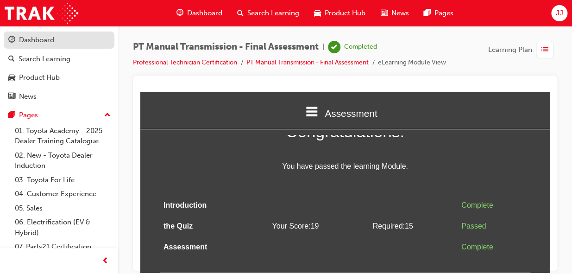
click at [84, 40] on div "Dashboard" at bounding box center [58, 40] width 101 height 12
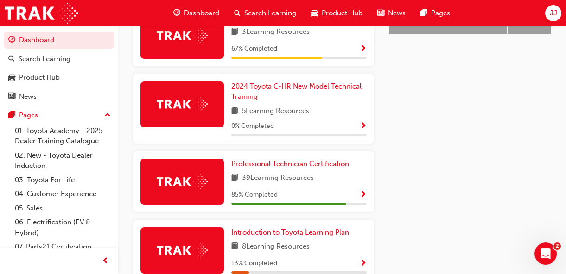
scroll to position [476, 0]
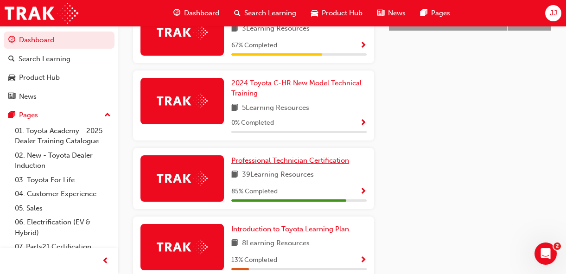
click at [292, 165] on span "Professional Technician Certification" at bounding box center [290, 160] width 118 height 8
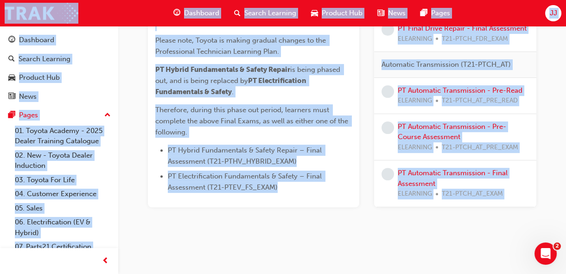
scroll to position [636, 0]
